Goal: Task Accomplishment & Management: Use online tool/utility

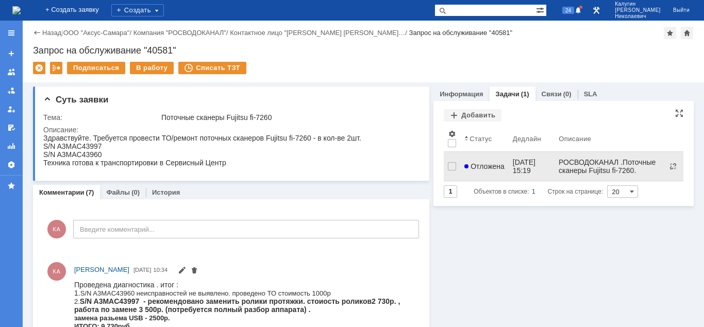
click at [475, 162] on span "Отложена" at bounding box center [484, 166] width 40 height 8
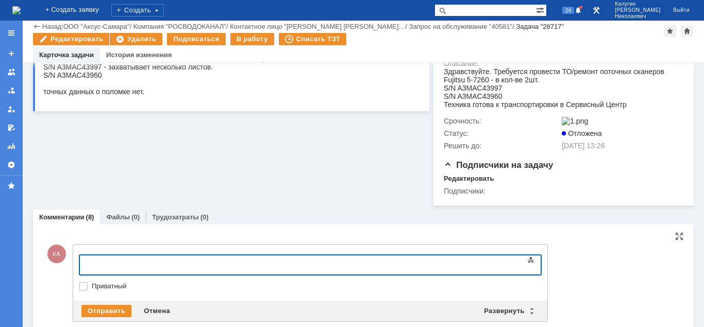
click at [104, 263] on div at bounding box center [163, 264] width 146 height 8
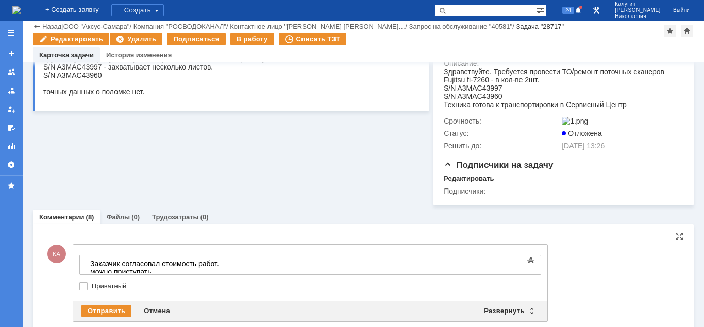
scroll to position [210, 0]
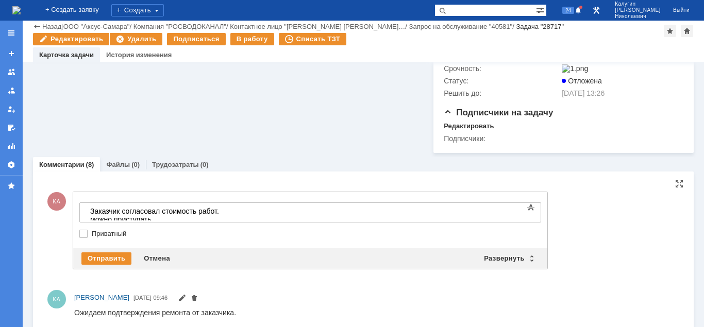
click at [236, 213] on div "Заказчик согласовал стоимость работ. можно приступать ." at bounding box center [163, 215] width 146 height 16
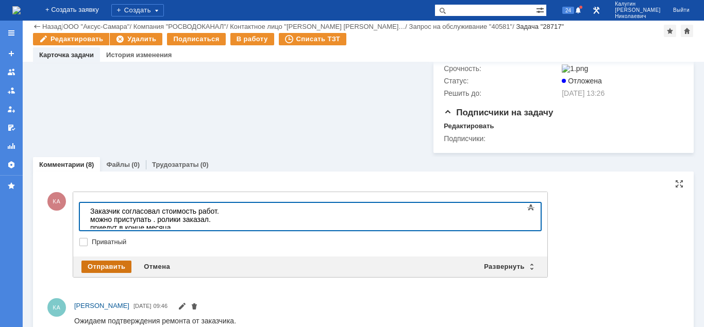
click at [100, 271] on div "Отправить" at bounding box center [106, 267] width 50 height 12
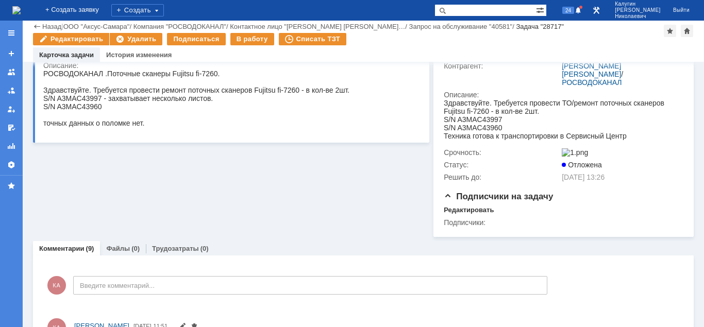
scroll to position [0, 0]
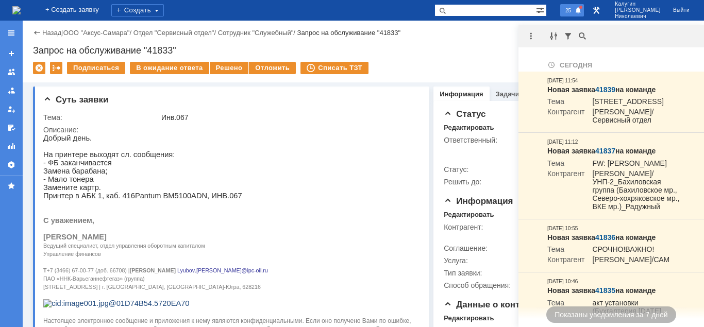
click at [574, 11] on span "25" at bounding box center [568, 10] width 12 height 7
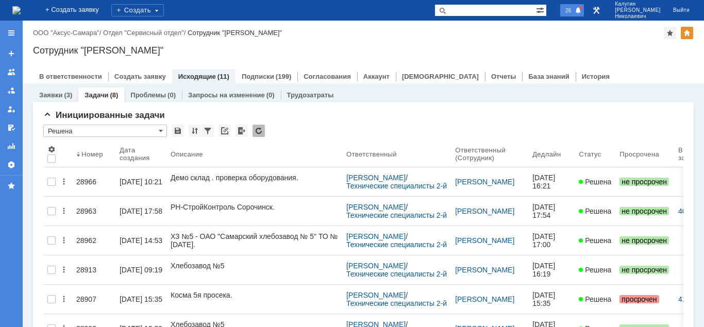
click at [574, 7] on span "26" at bounding box center [568, 10] width 12 height 7
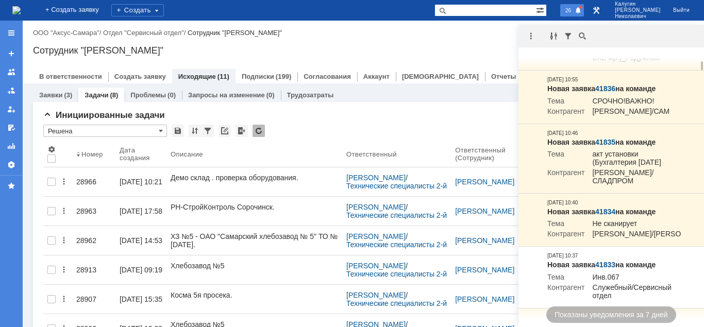
scroll to position [315, 0]
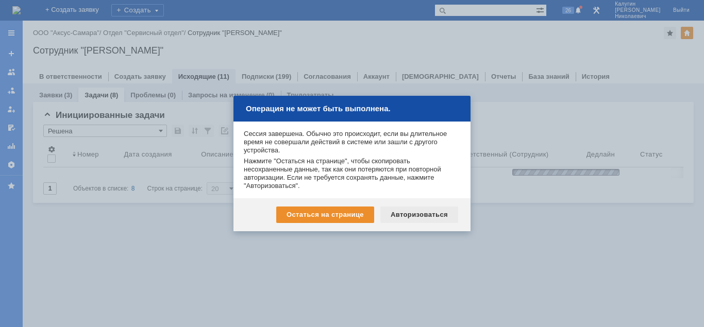
drag, startPoint x: 402, startPoint y: 215, endPoint x: 484, endPoint y: 214, distance: 82.4
click at [402, 215] on div "Авторизоваться" at bounding box center [419, 215] width 78 height 16
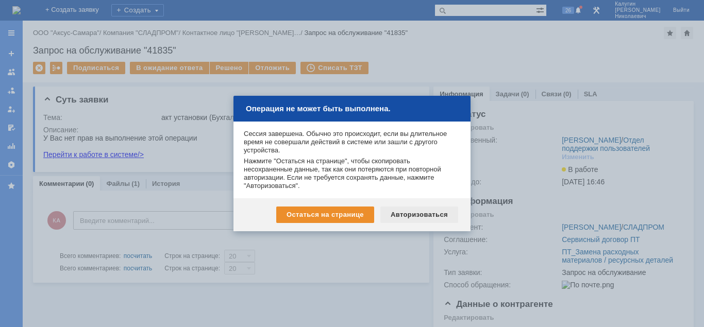
click at [405, 214] on div "Авторизоваться" at bounding box center [419, 215] width 78 height 16
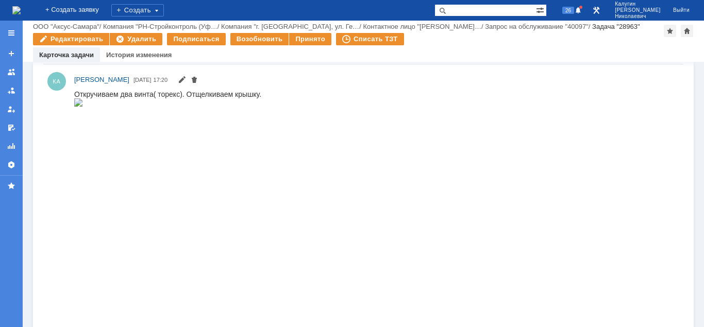
scroll to position [998, 0]
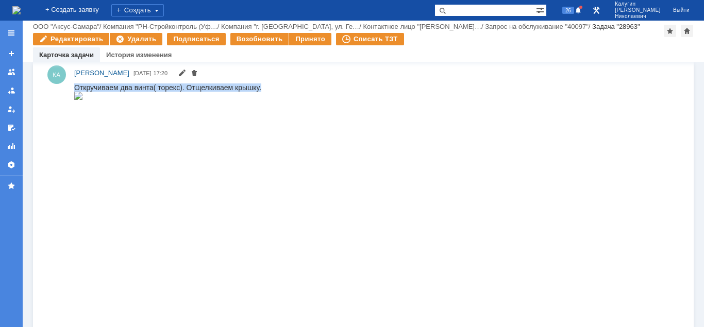
drag, startPoint x: 75, startPoint y: 83, endPoint x: 339, endPoint y: 91, distance: 264.3
click at [305, 83] on html "Откручиваем два винта( торекс). Отщелкиваем крышку." at bounding box center [376, 92] width 604 height 18
copy div "Откручиваем два винта( торекс). Отщелкиваем крышку."
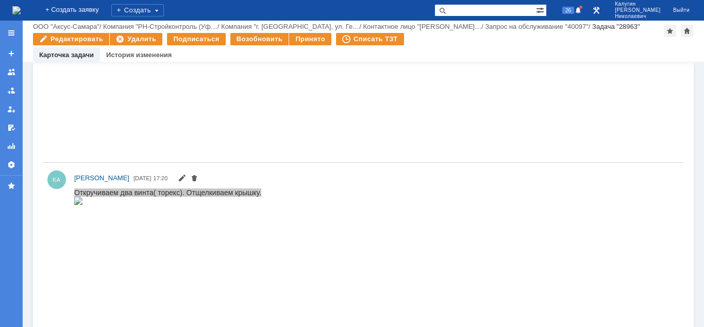
scroll to position [683, 0]
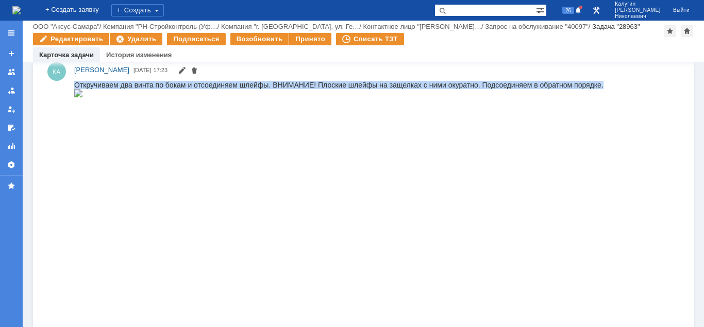
drag, startPoint x: 75, startPoint y: 82, endPoint x: 606, endPoint y: 79, distance: 531.1
click at [606, 80] on html "Откручиваем два винта по бокам и отсоединяем шлейфы. ВНИМАНИЕ! Плоские шлейфы н…" at bounding box center [376, 89] width 604 height 18
copy div "Откручиваем два винта по бокам и отсоединяем шлейфы. ВНИМАНИЕ! Плоские шлейфы н…"
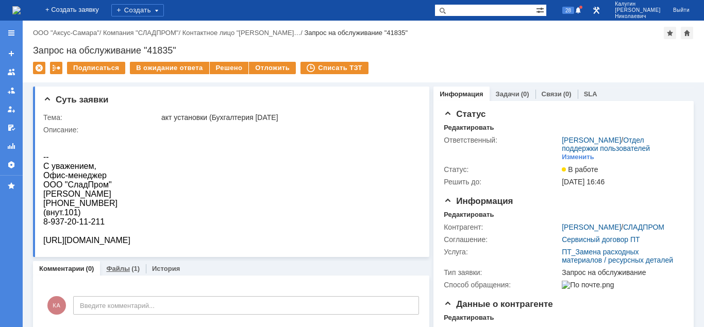
click at [118, 267] on link "Файлы" at bounding box center [118, 269] width 24 height 8
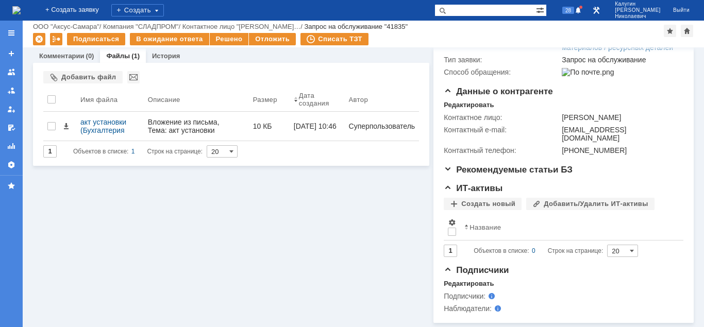
scroll to position [176, 0]
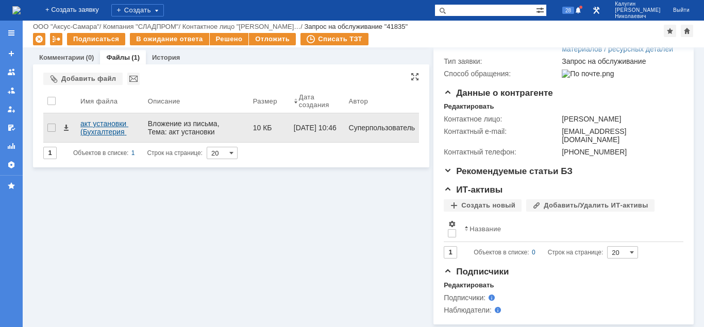
click at [99, 128] on div "акт установки (Бухгалтерия [DATE].xlsx" at bounding box center [109, 128] width 59 height 16
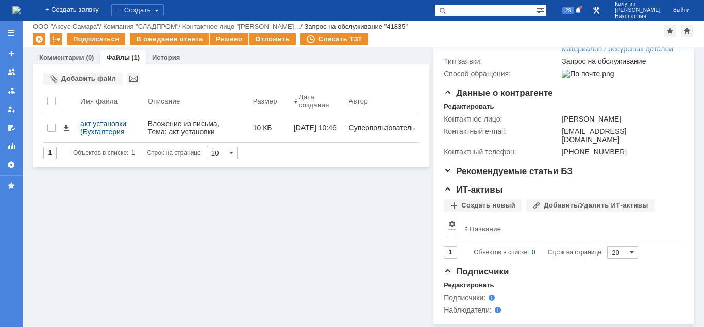
scroll to position [0, 0]
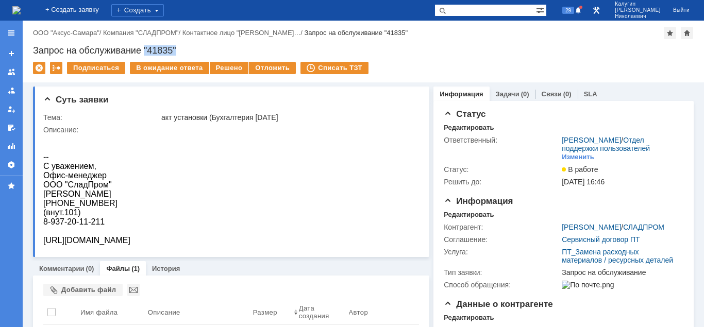
drag, startPoint x: 180, startPoint y: 49, endPoint x: 145, endPoint y: 49, distance: 35.0
click at [145, 49] on div "Запрос на обслуживание "41835"" at bounding box center [363, 50] width 660 height 10
copy div ""41835""
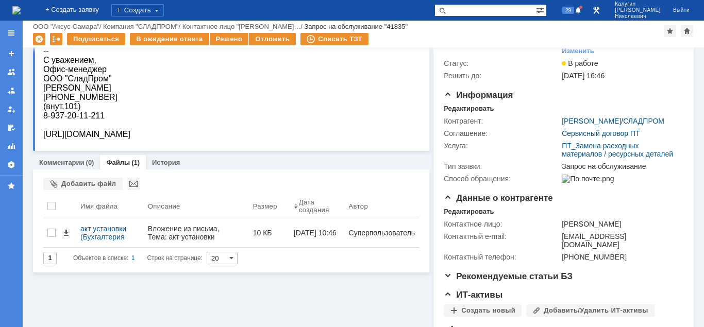
scroll to position [158, 0]
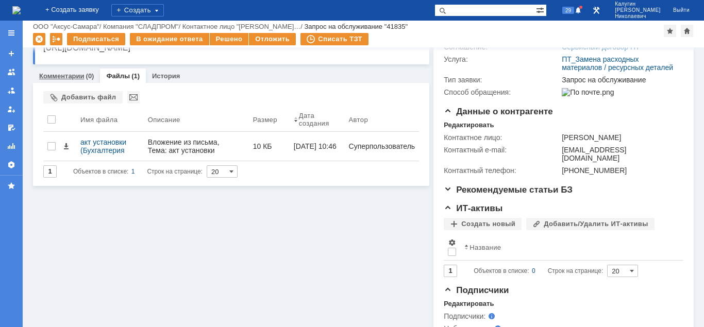
click at [80, 77] on link "Комментарии" at bounding box center [61, 76] width 45 height 8
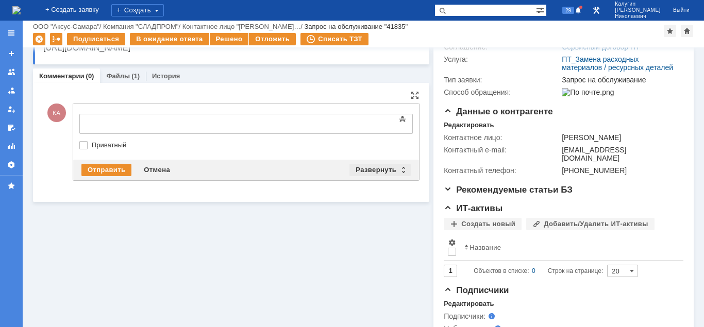
click at [384, 172] on div "Развернуть" at bounding box center [379, 170] width 61 height 12
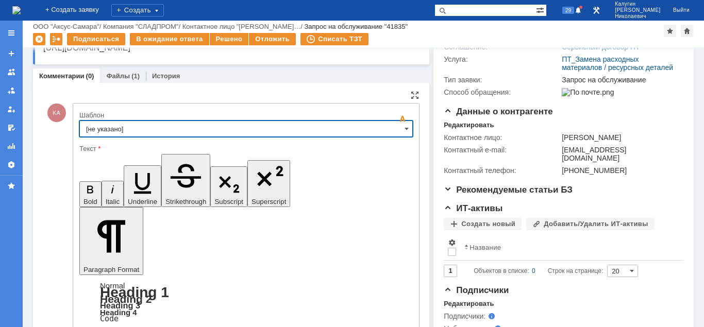
click at [307, 130] on input "[не указано]" at bounding box center [245, 129] width 333 height 16
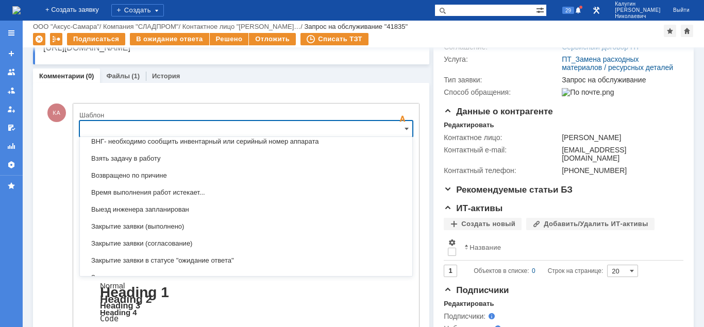
scroll to position [420, 0]
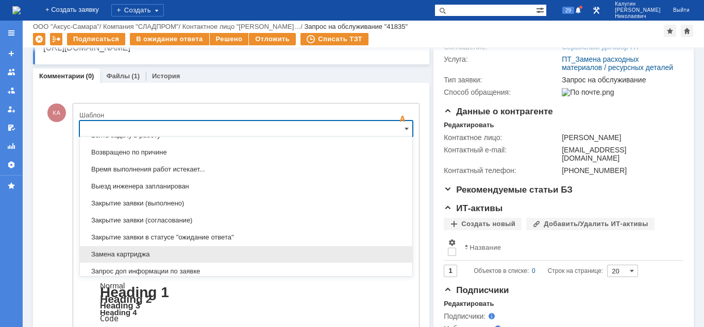
click at [183, 255] on span "Замена картриджа" at bounding box center [246, 254] width 320 height 8
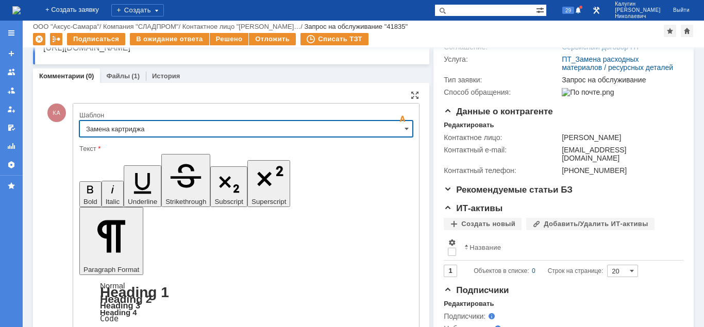
type input "Замена картриджа"
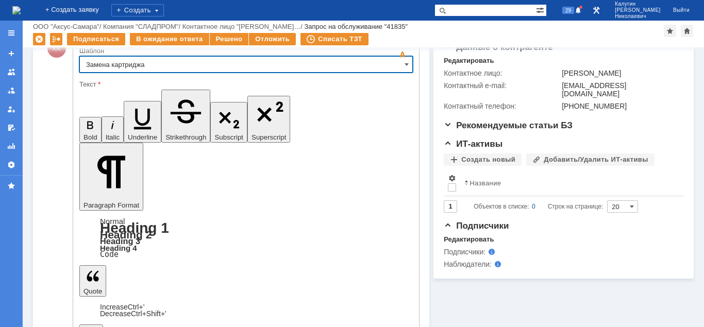
scroll to position [226, 0]
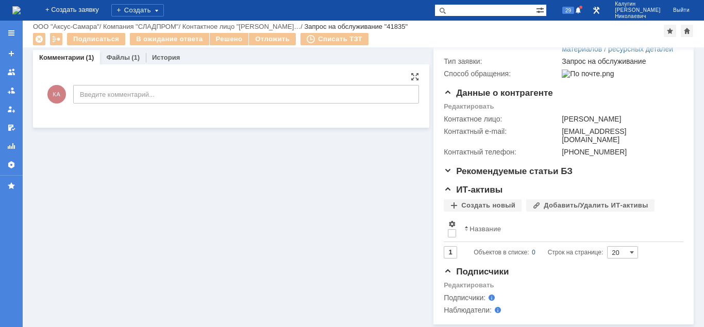
scroll to position [0, 0]
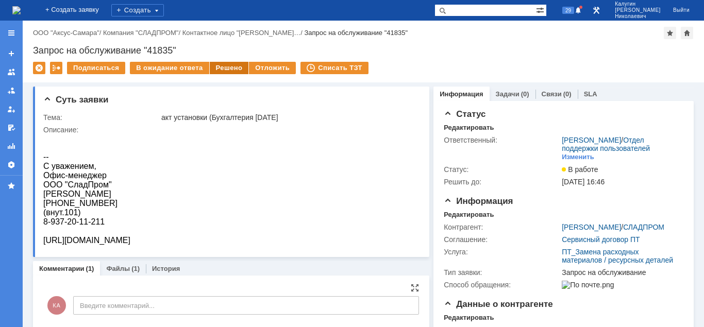
click at [227, 69] on div "Решено" at bounding box center [229, 68] width 39 height 12
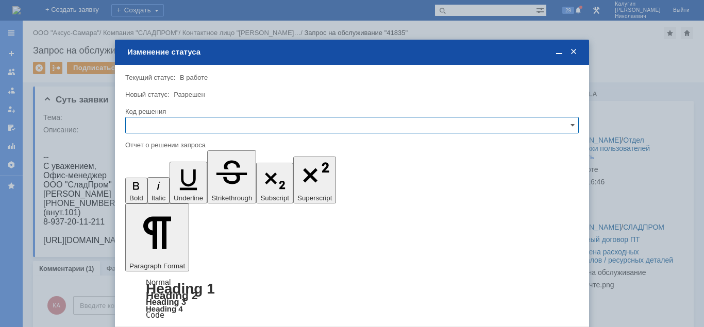
click at [215, 127] on input "text" at bounding box center [351, 125] width 453 height 16
click at [170, 194] on span "Решено" at bounding box center [352, 195] width 440 height 8
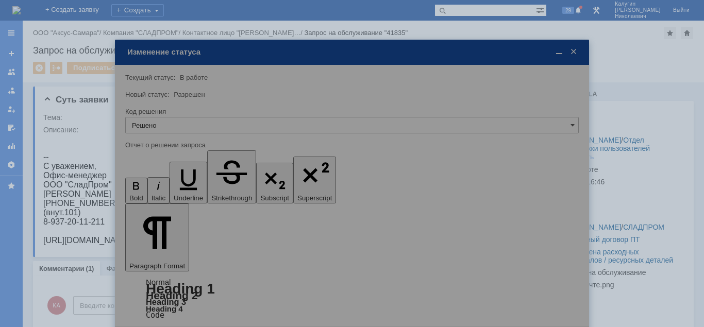
type input "Решено"
